Goal: Book appointment/travel/reservation

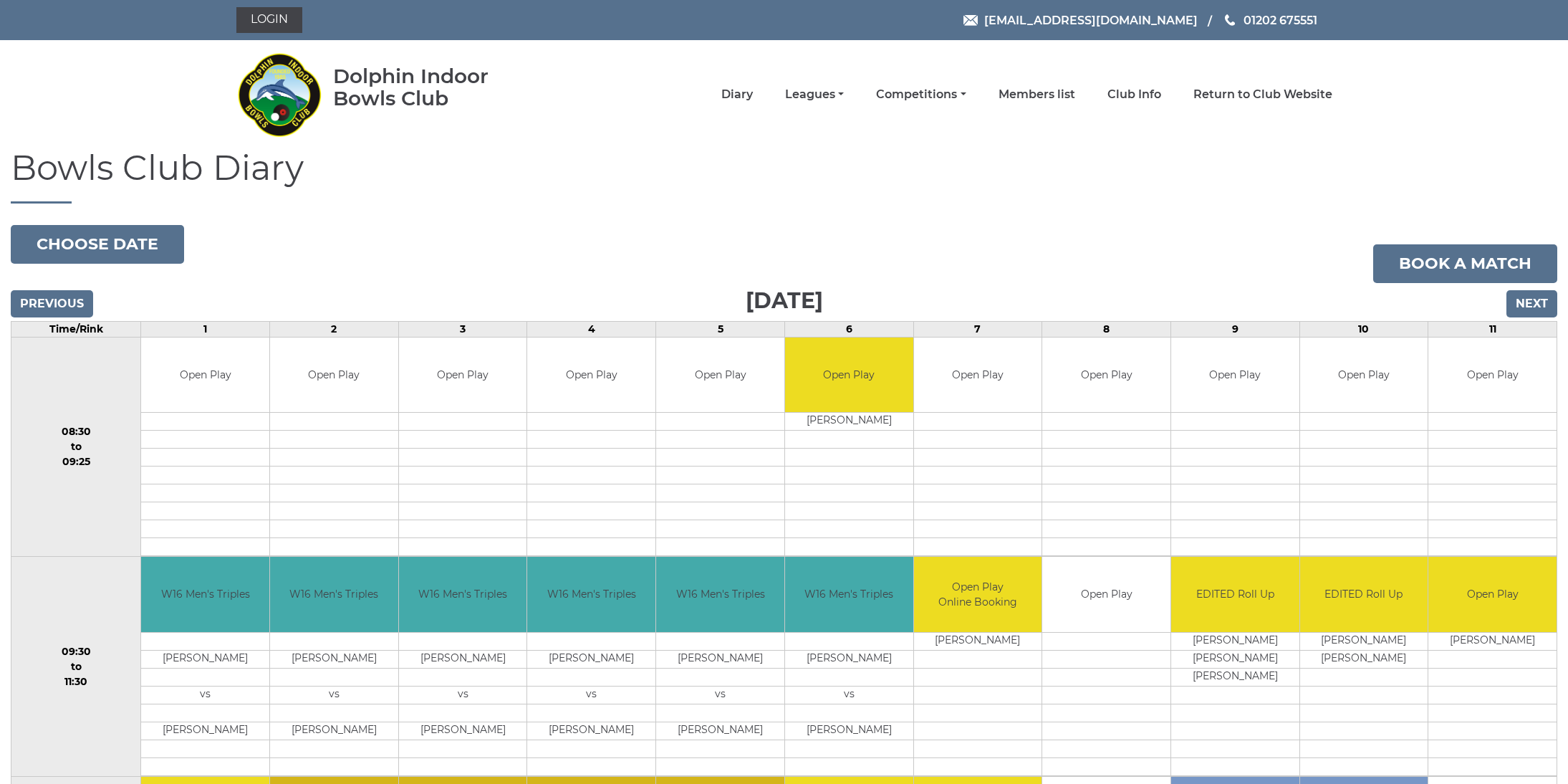
click at [1534, 307] on input "Next" at bounding box center [1531, 304] width 51 height 27
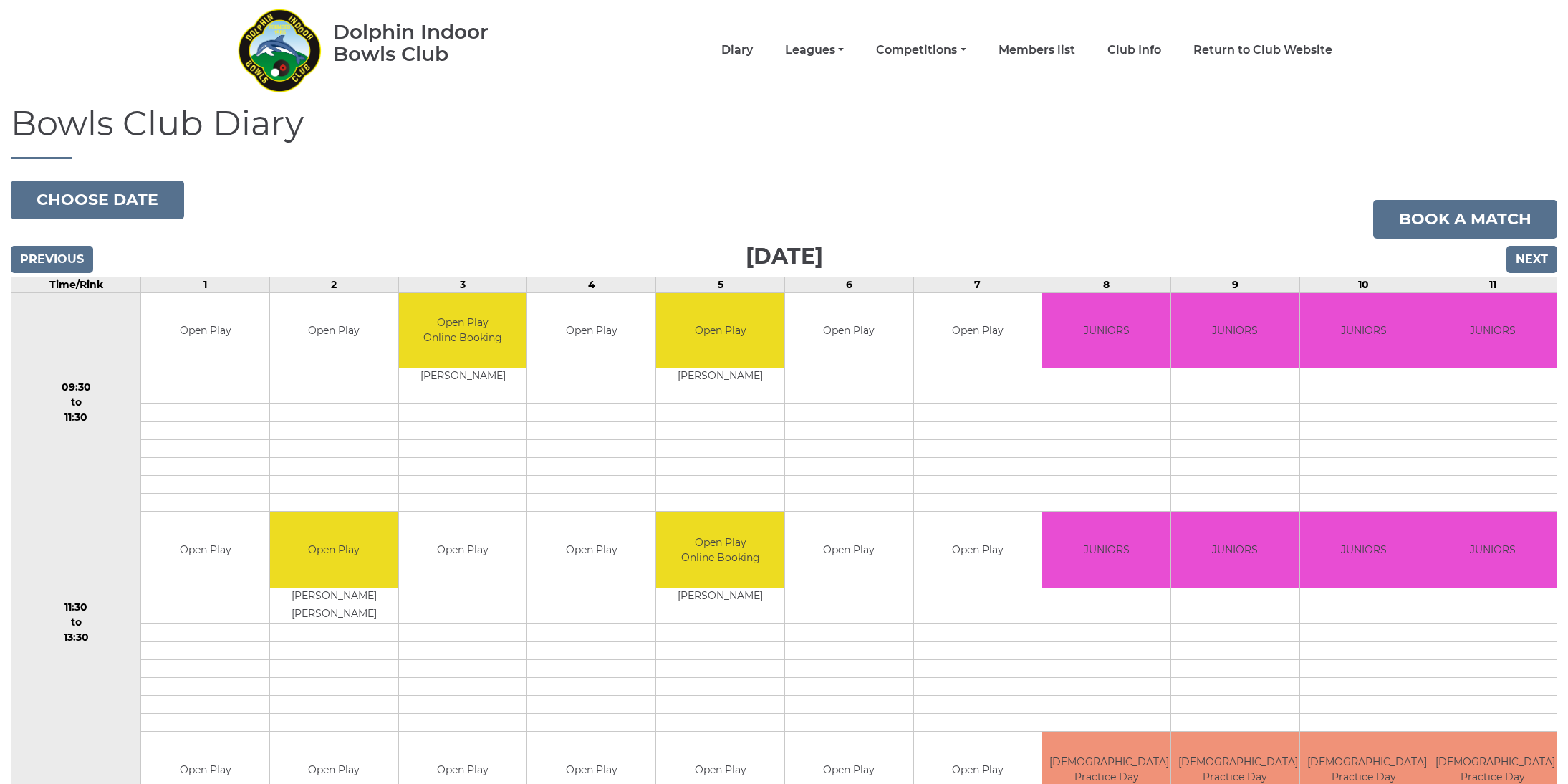
scroll to position [31, 0]
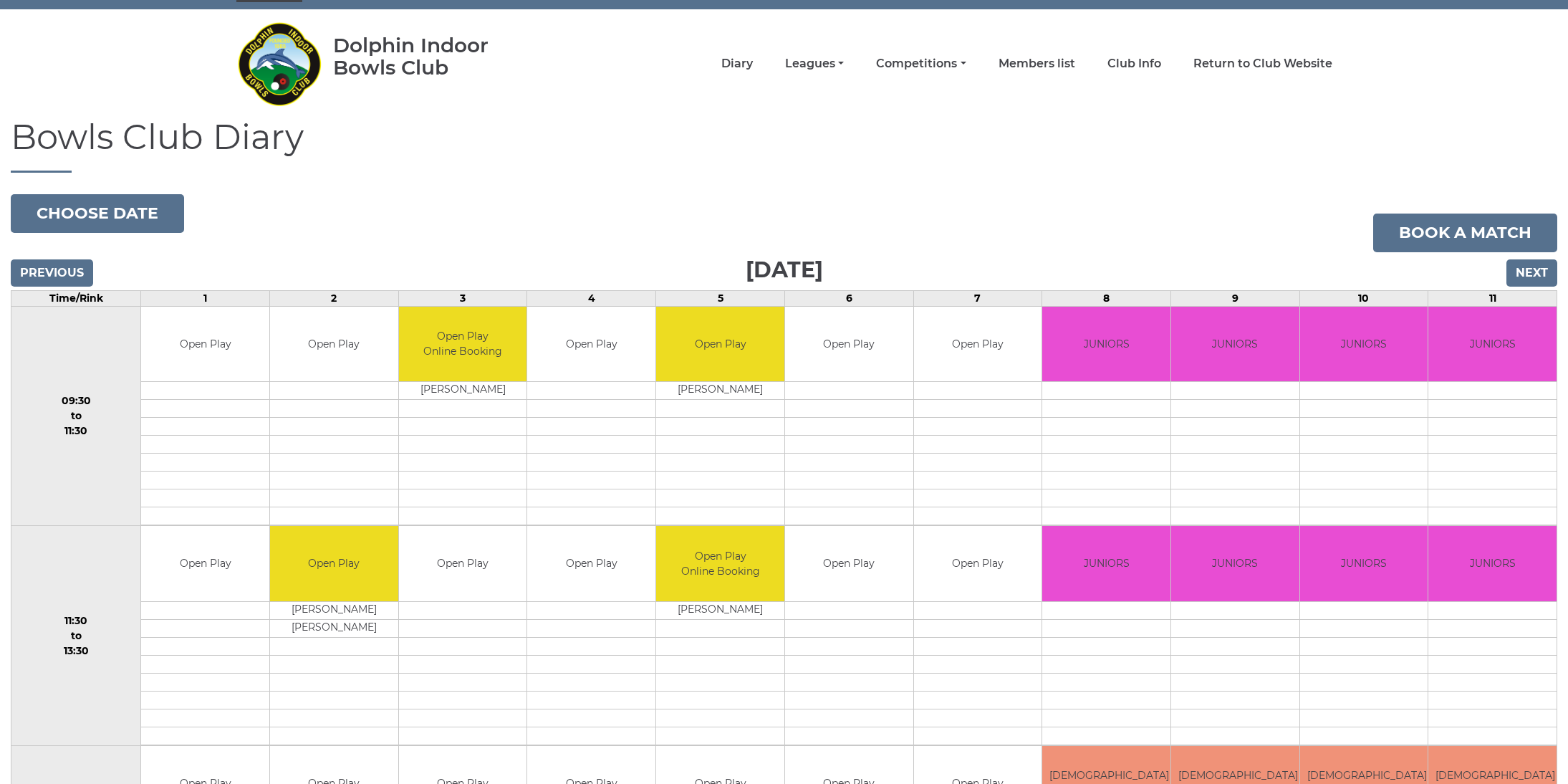
click at [1537, 278] on input "Next" at bounding box center [1531, 273] width 51 height 27
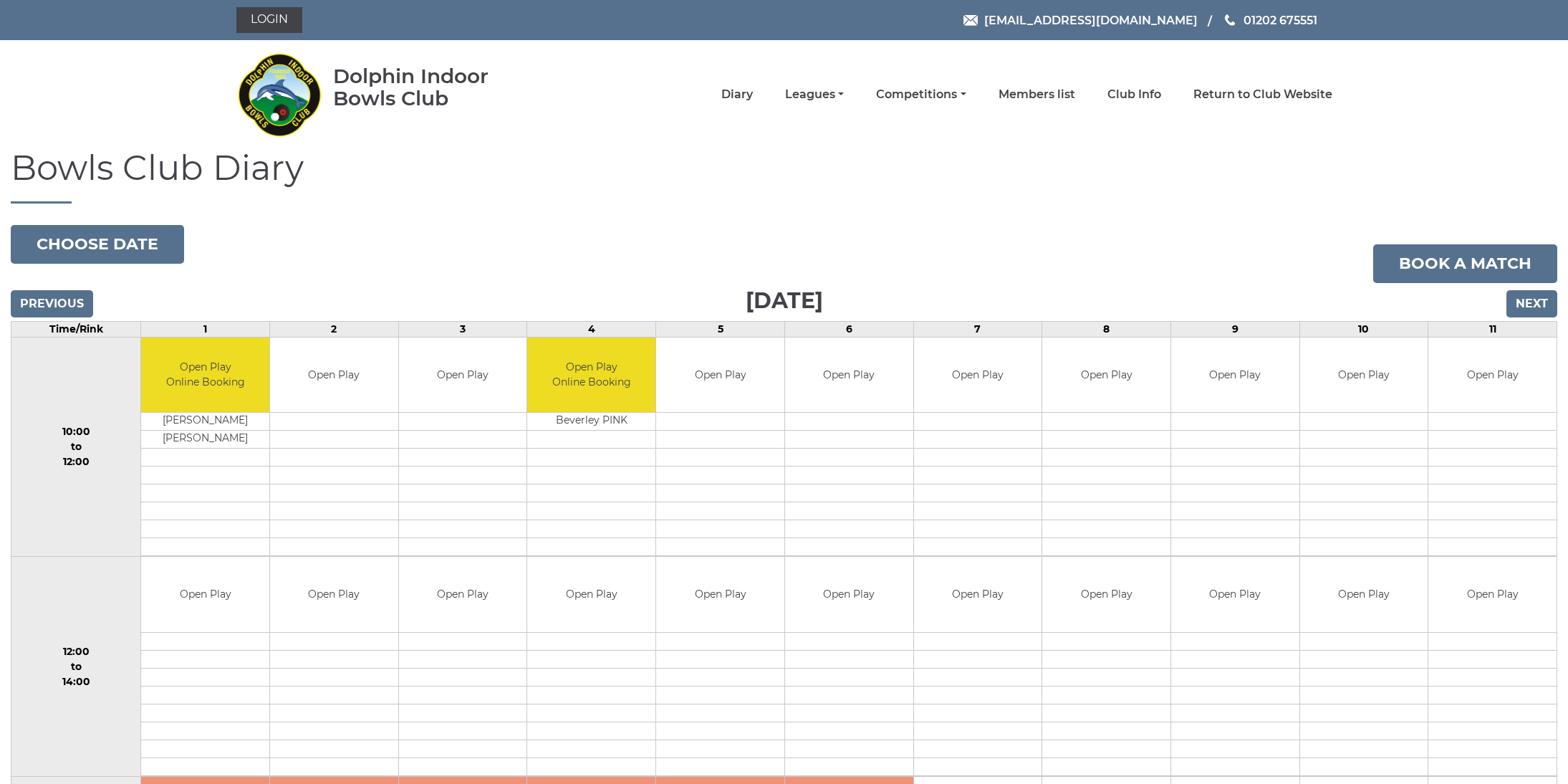
click at [1523, 295] on input "Next" at bounding box center [1531, 304] width 51 height 27
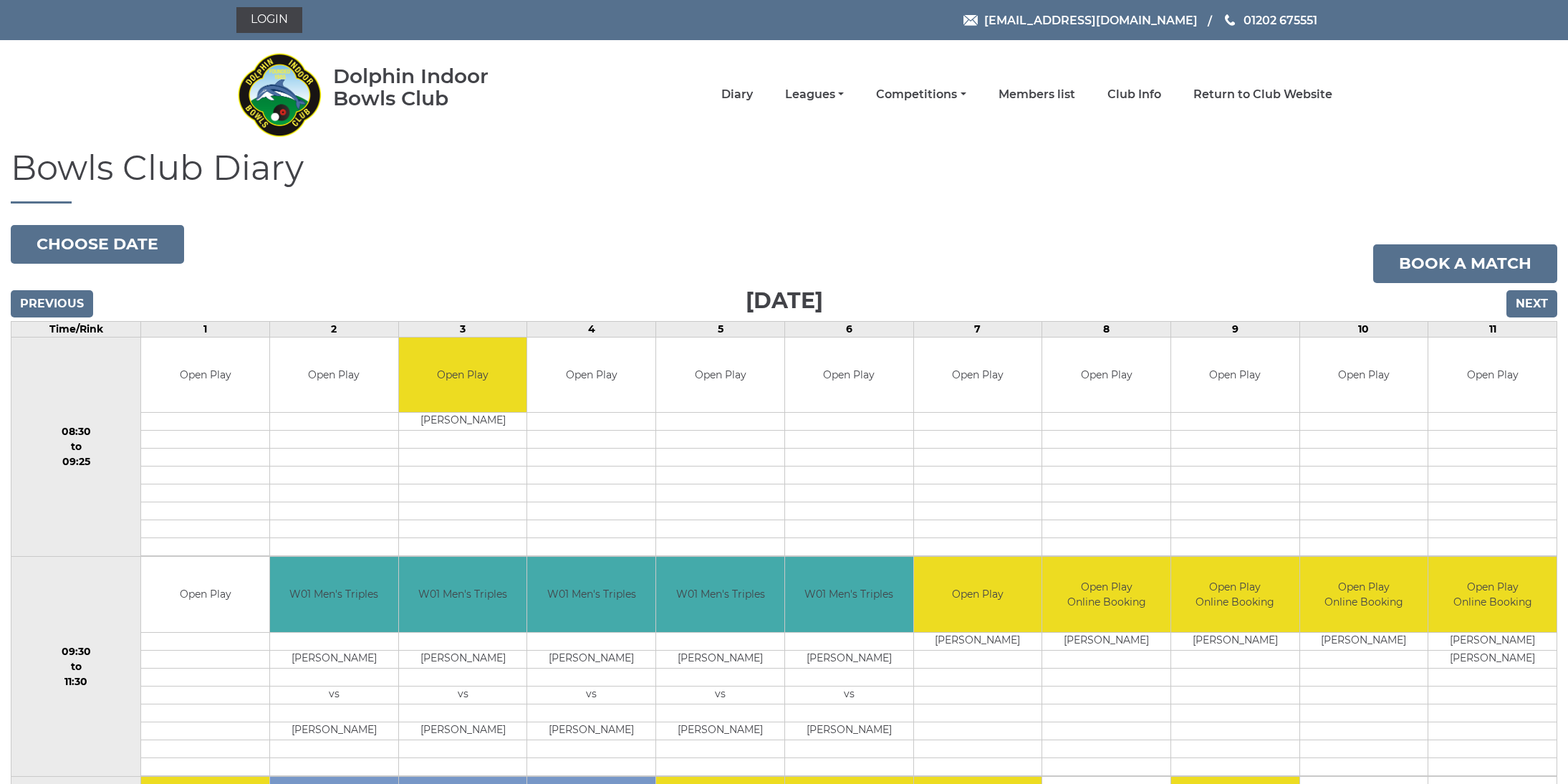
click at [1523, 295] on input "Next" at bounding box center [1531, 304] width 51 height 27
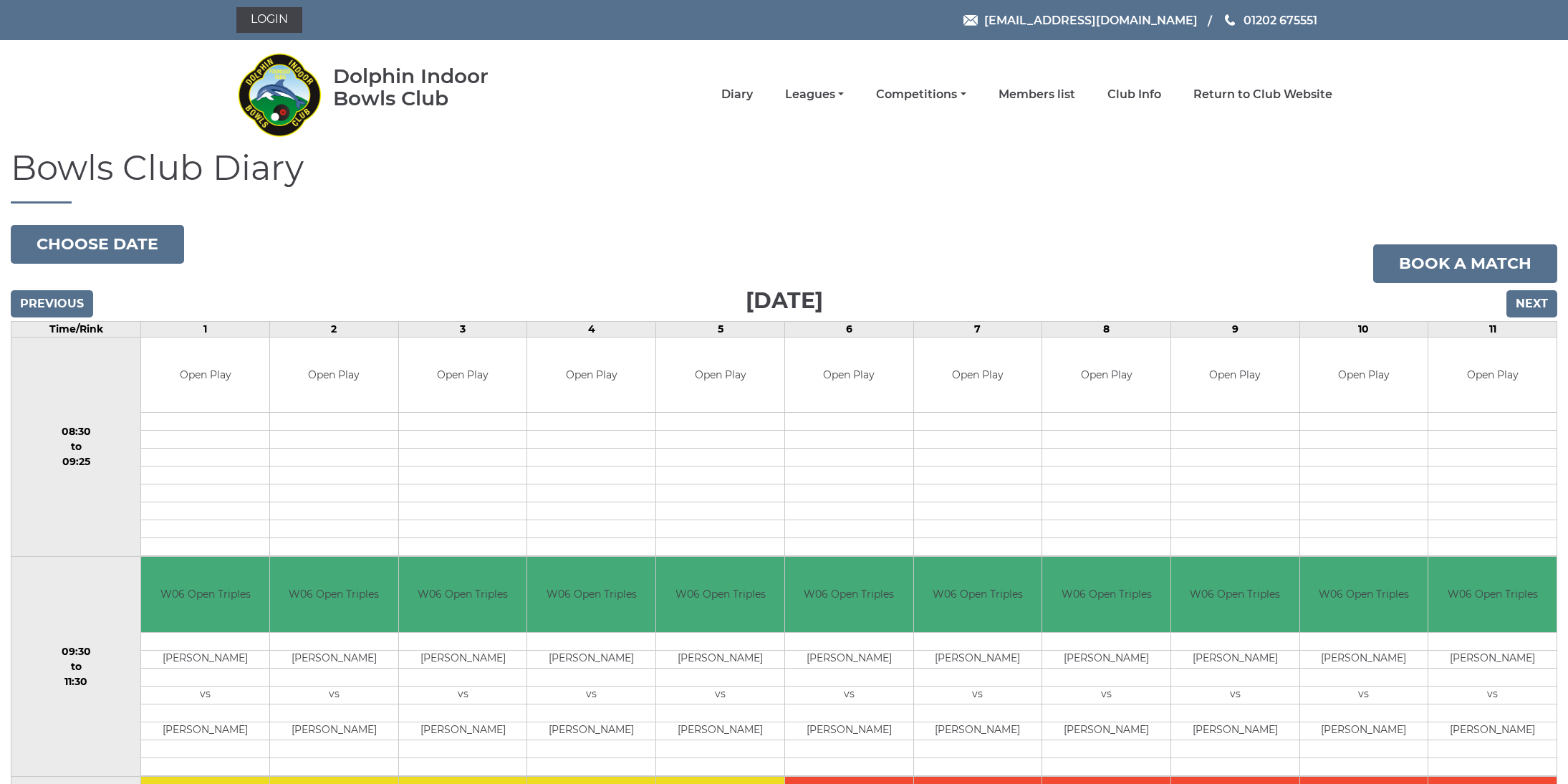
click at [1520, 300] on input "Next" at bounding box center [1531, 304] width 51 height 27
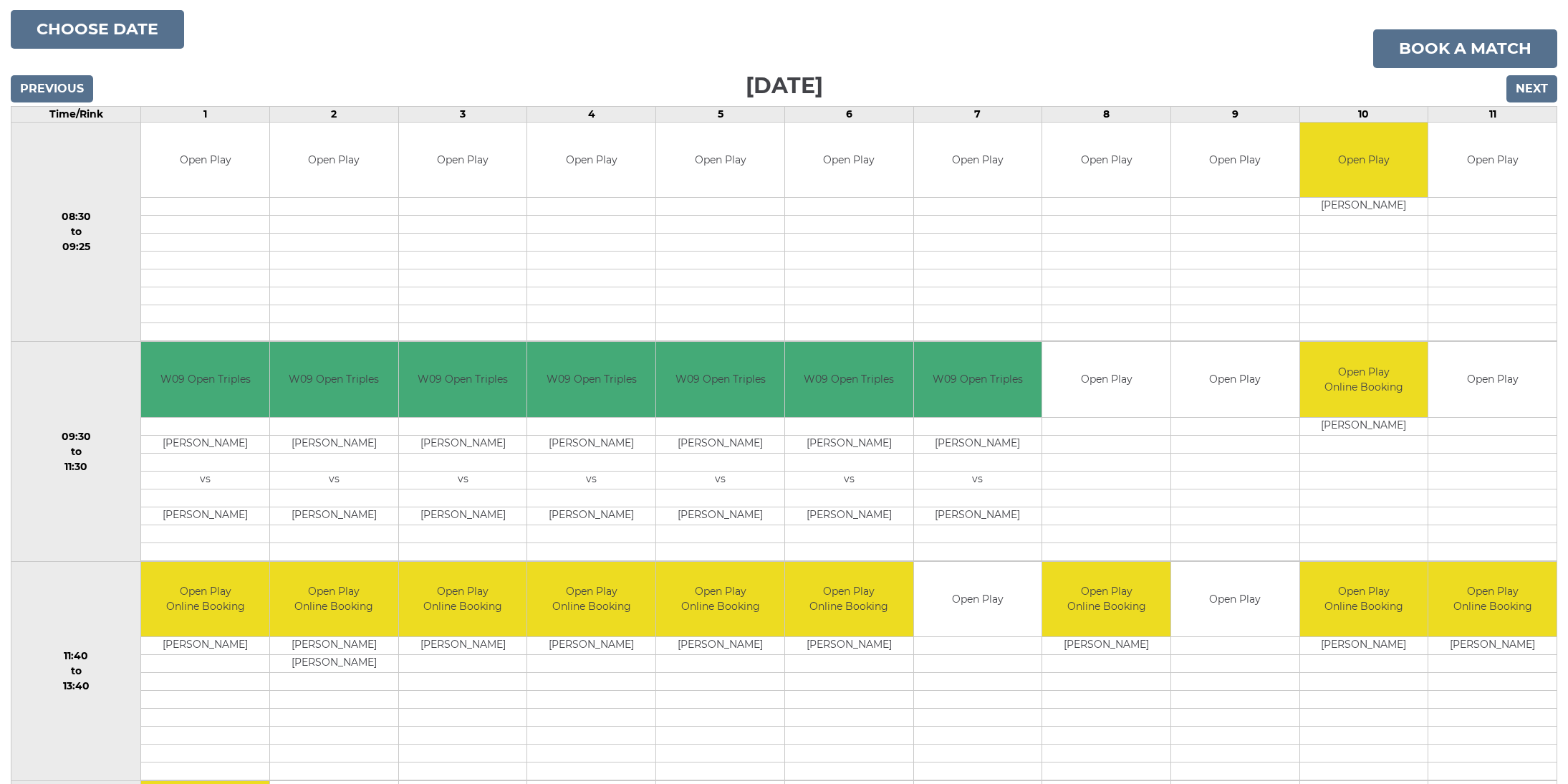
scroll to position [215, 1]
click at [759, 645] on td "[PERSON_NAME]" at bounding box center [720, 647] width 128 height 18
click at [1530, 92] on input "Next" at bounding box center [1531, 89] width 51 height 27
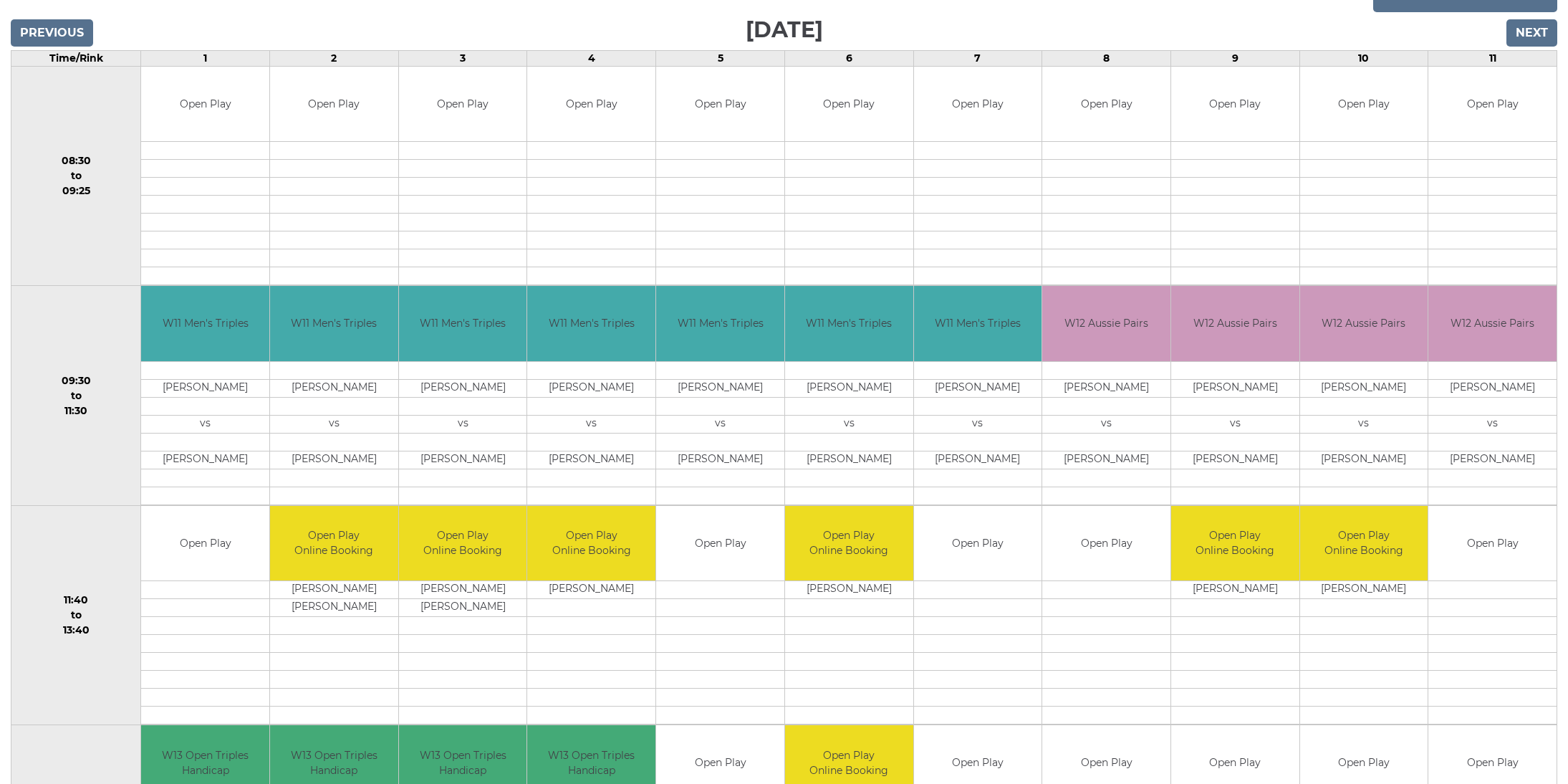
scroll to position [271, 2]
click at [43, 26] on input "Previous" at bounding box center [51, 33] width 82 height 27
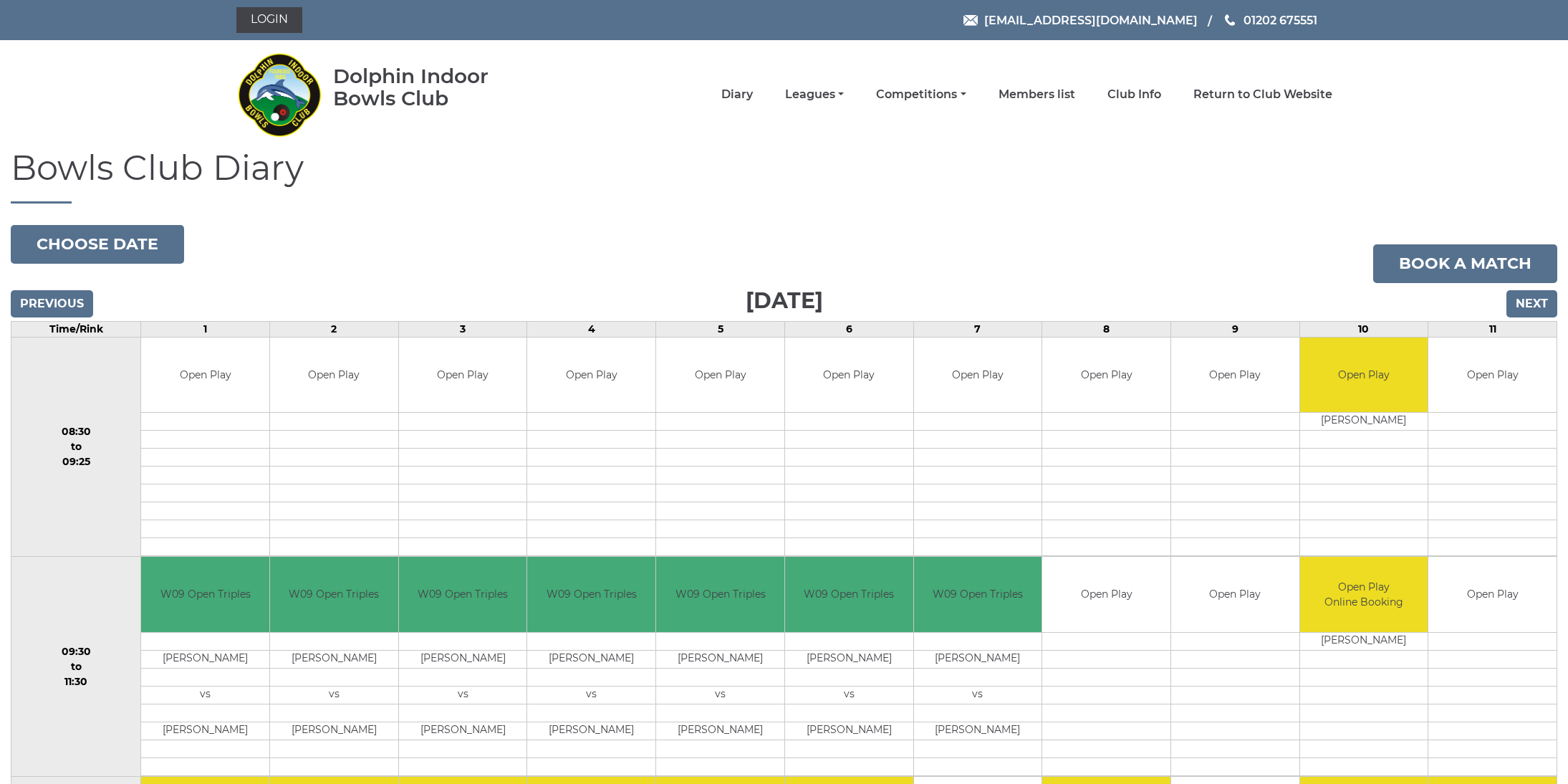
click at [49, 301] on input "Previous" at bounding box center [51, 304] width 82 height 27
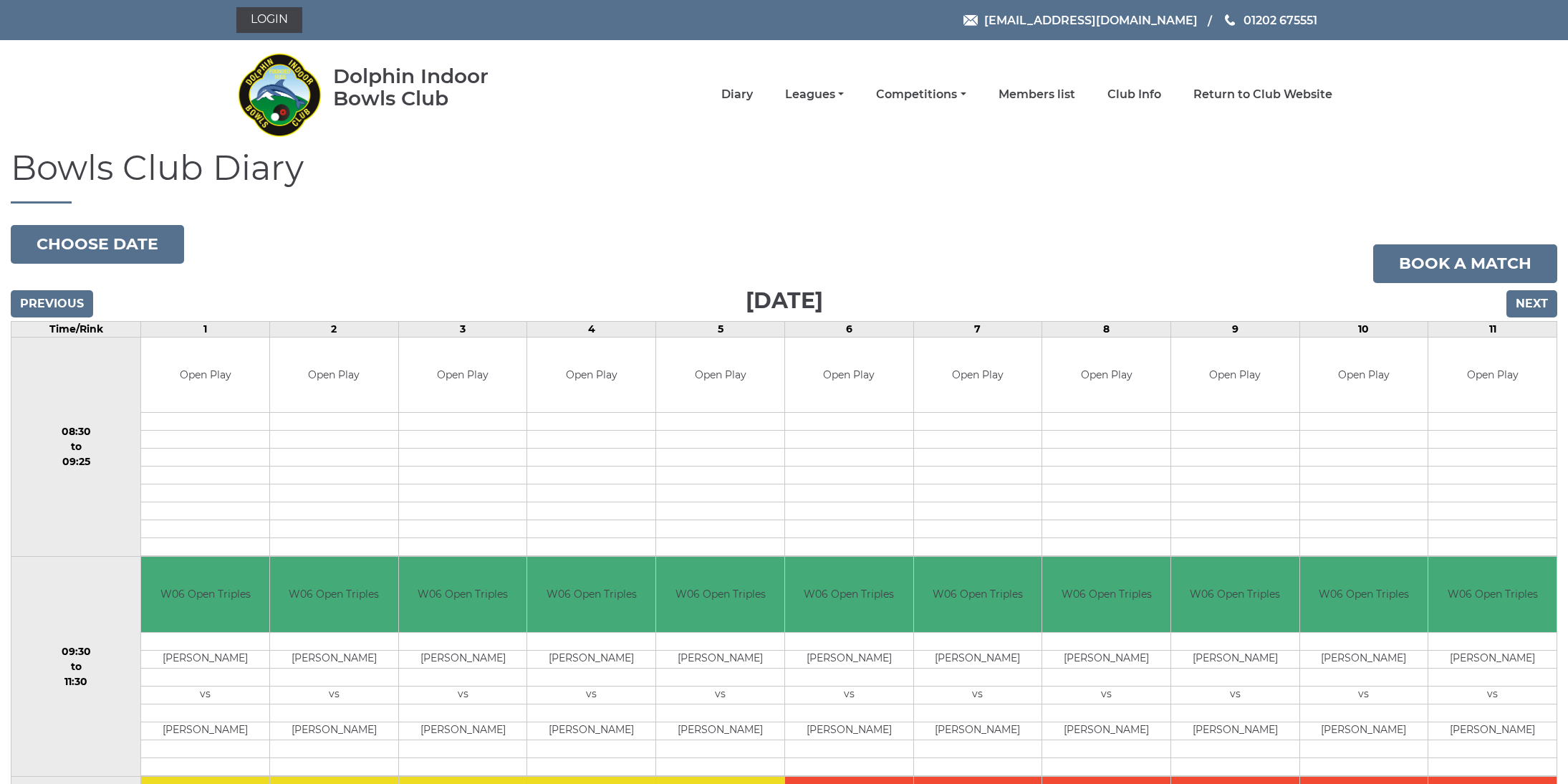
click at [49, 301] on input "Previous" at bounding box center [51, 304] width 82 height 27
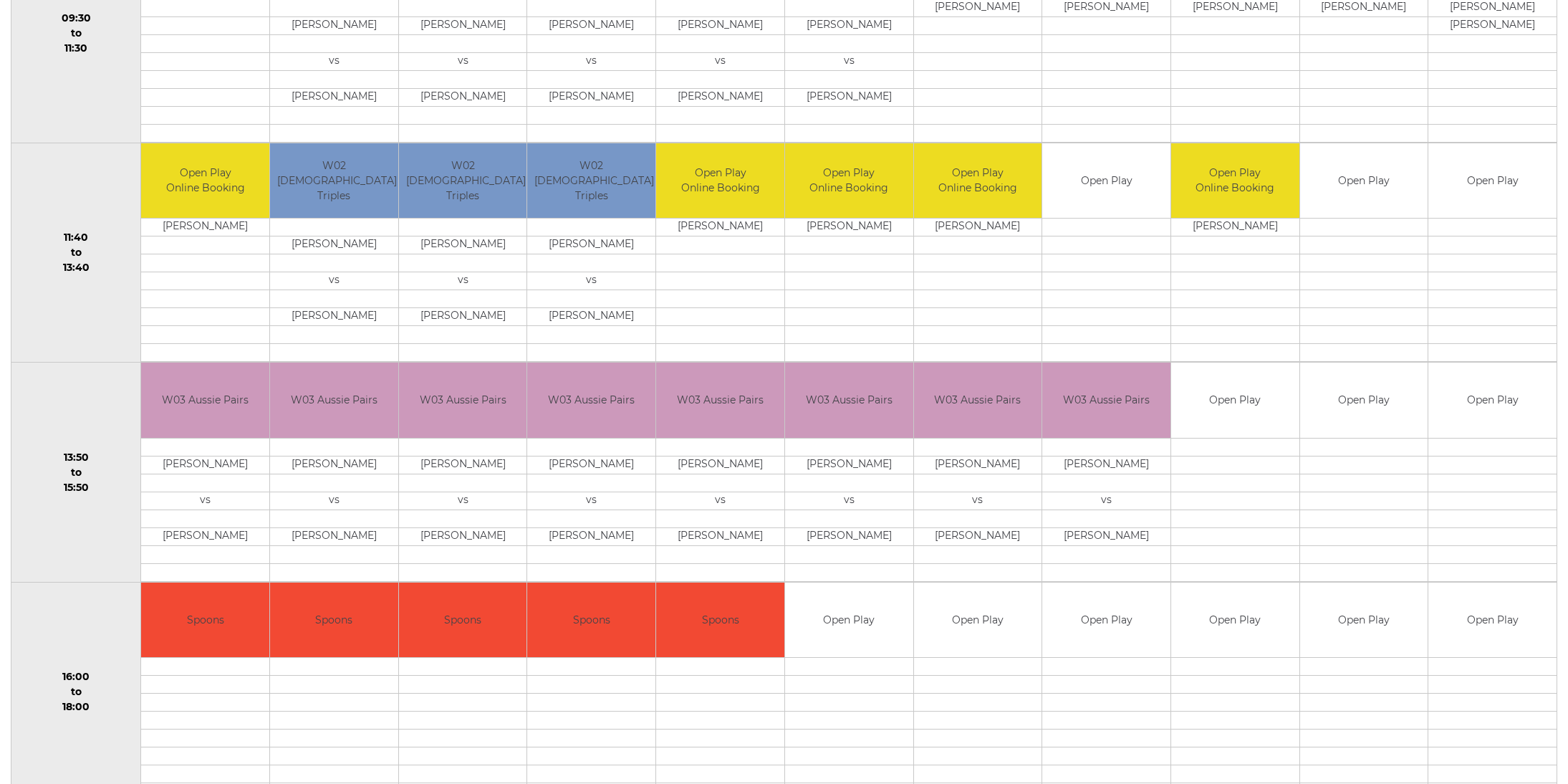
scroll to position [634, 0]
click at [396, 551] on td at bounding box center [334, 554] width 128 height 18
click at [477, 532] on td "[PERSON_NAME]" at bounding box center [464, 536] width 128 height 18
click at [502, 535] on td "David TREGUNNO" at bounding box center [464, 536] width 128 height 18
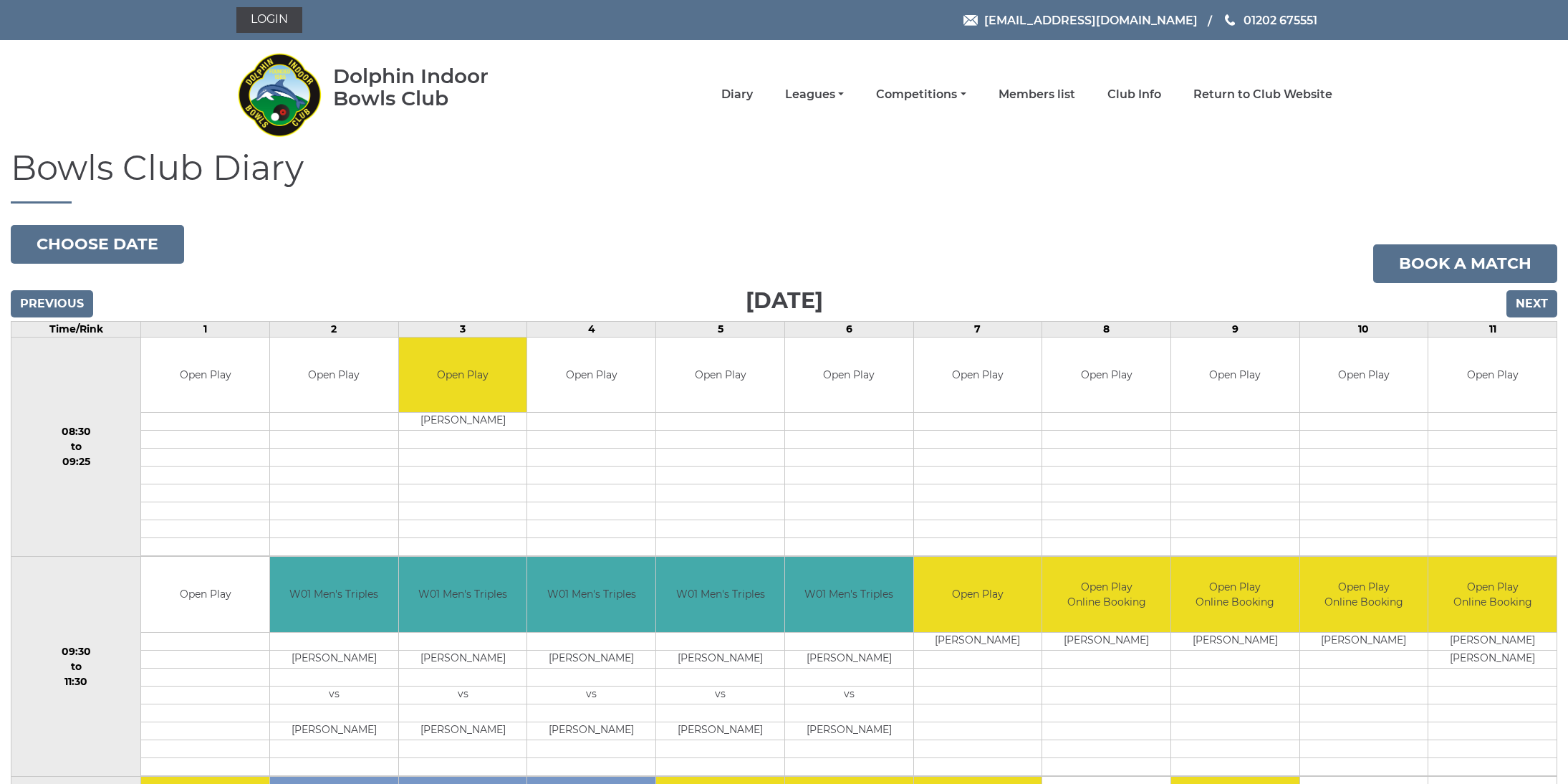
drag, startPoint x: 1531, startPoint y: 306, endPoint x: 700, endPoint y: 268, distance: 831.9
click at [45, 302] on input "Previous" at bounding box center [51, 304] width 82 height 27
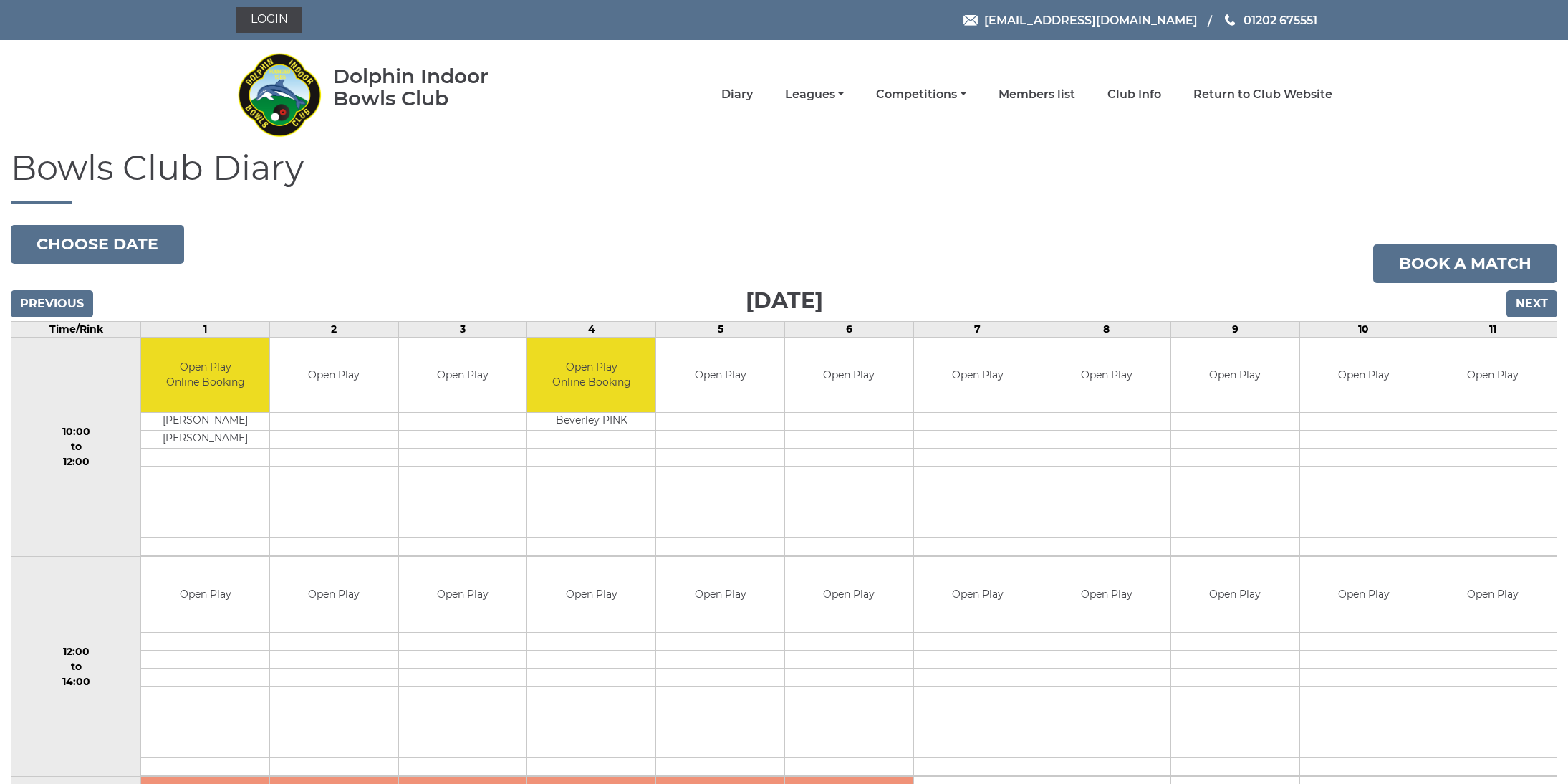
click at [45, 302] on input "Previous" at bounding box center [51, 304] width 82 height 27
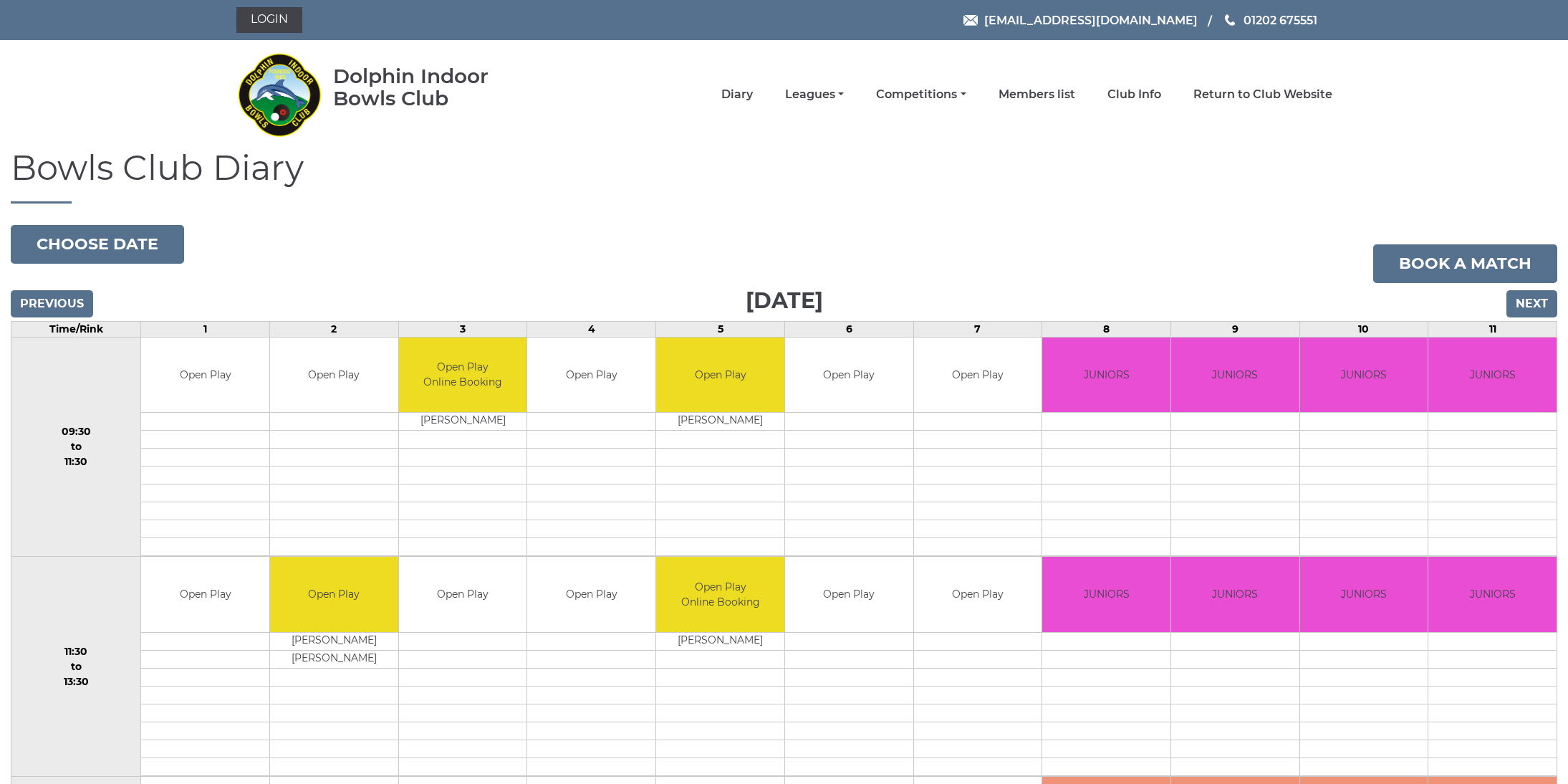
drag, startPoint x: 492, startPoint y: 345, endPoint x: 831, endPoint y: 597, distance: 422.4
click at [831, 597] on td "Open Play" at bounding box center [849, 594] width 128 height 76
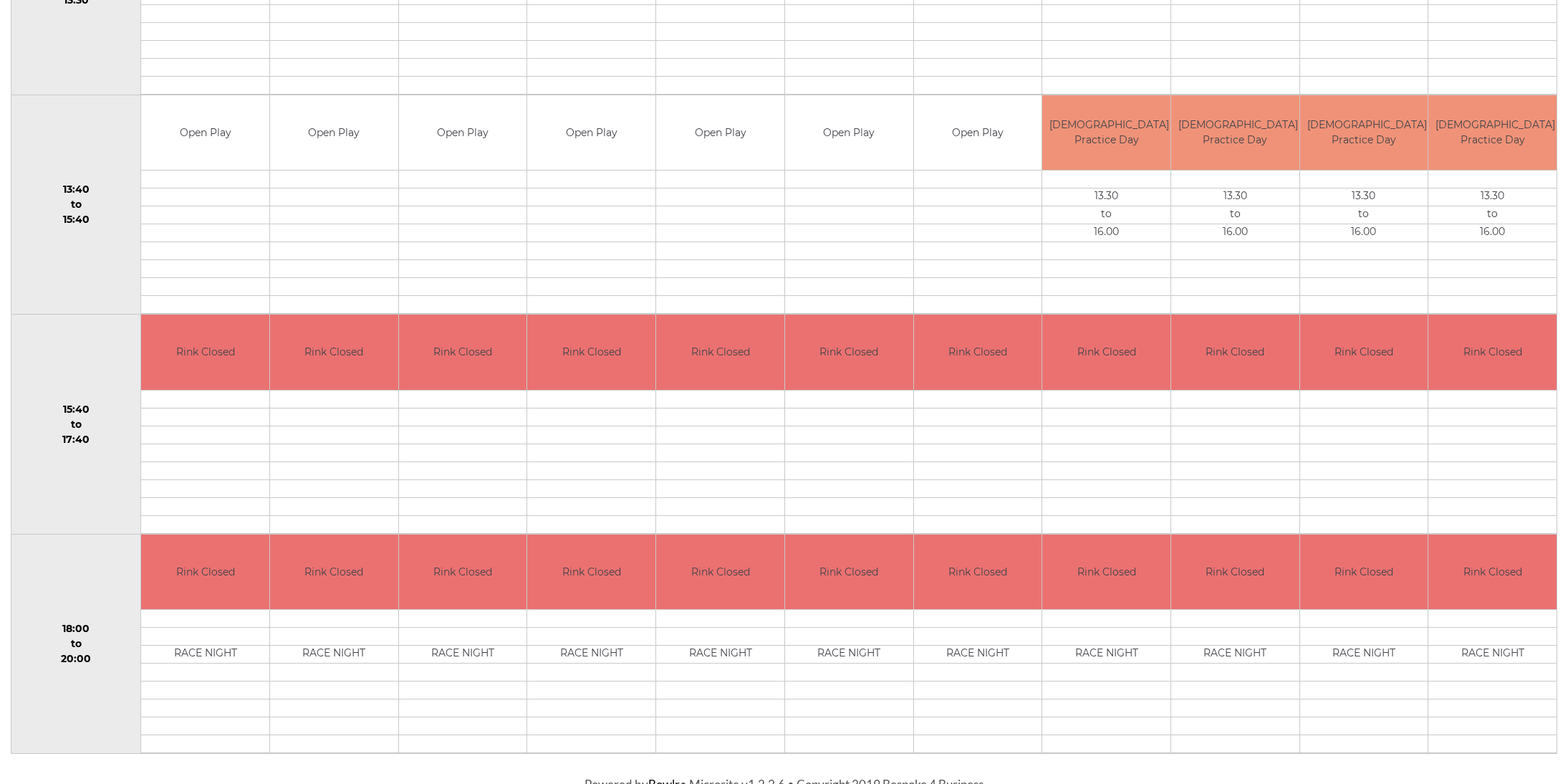
scroll to position [682, 0]
click at [831, 597] on td "Rink Closed" at bounding box center [849, 572] width 128 height 76
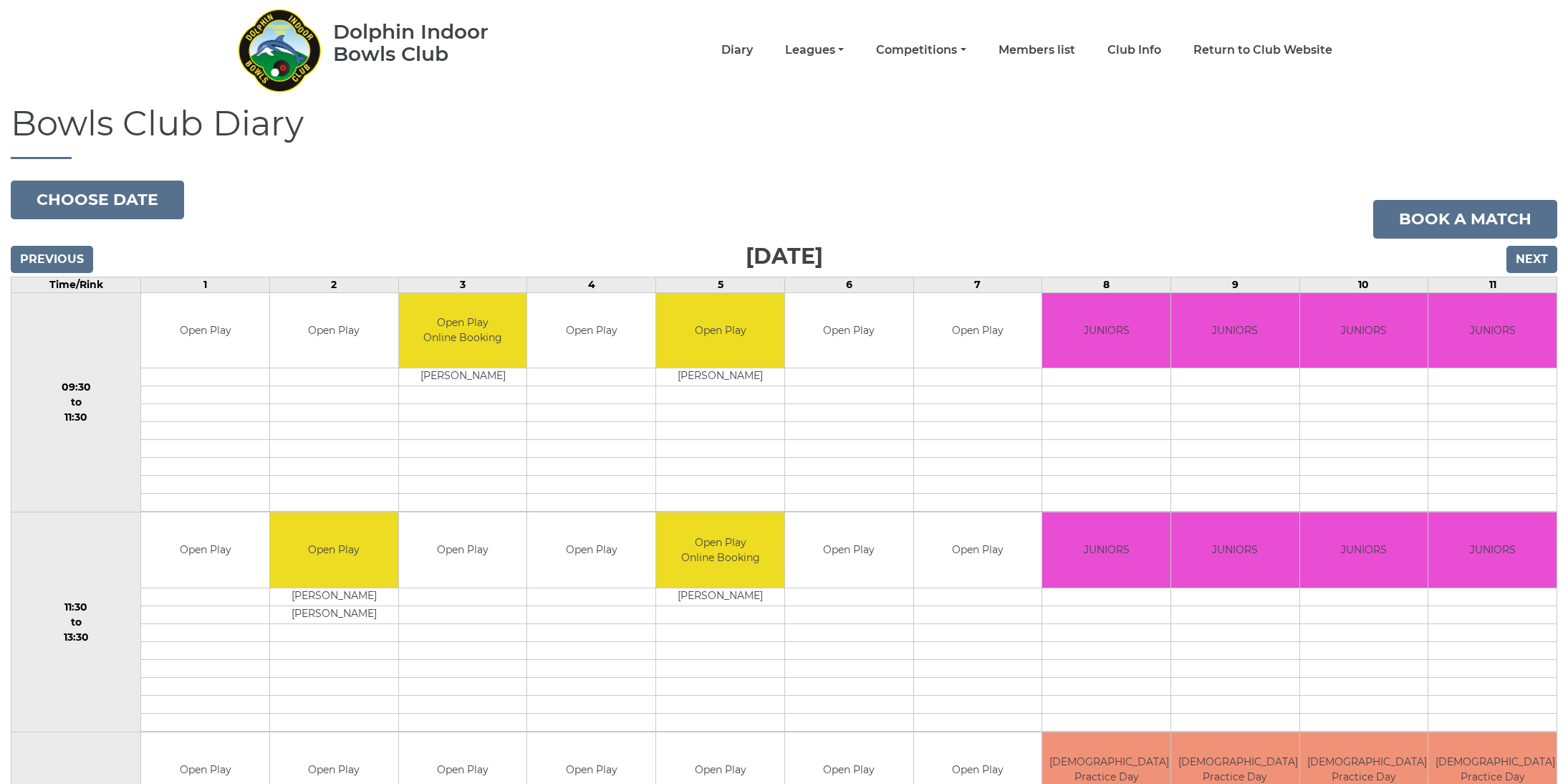
scroll to position [0, 0]
